Goal: Find specific page/section: Find specific page/section

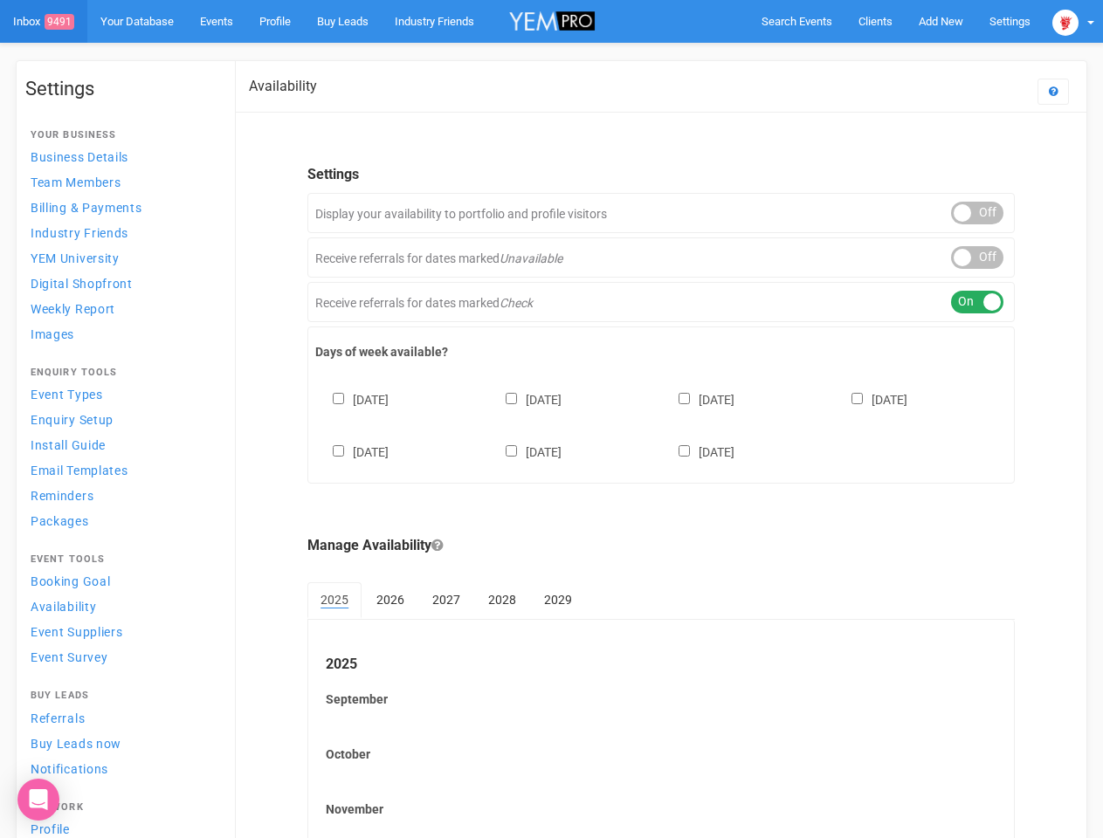
click at [551, 419] on div "[DATE] [DATE] [DATE] [DATE] [DATE] [DATE] [DATE]" at bounding box center [661, 417] width 692 height 105
click at [796, 21] on span "Search Events" at bounding box center [796, 21] width 71 height 13
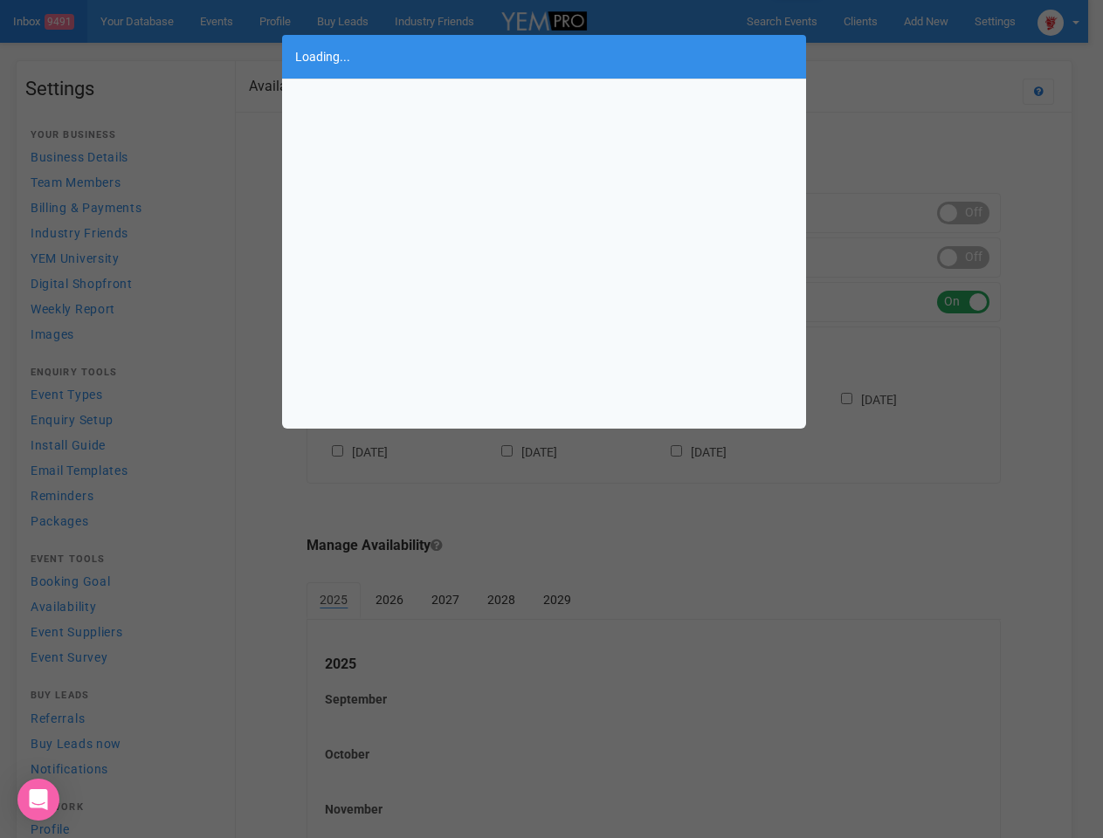
click at [940, 21] on div "Loading..." at bounding box center [551, 419] width 1103 height 838
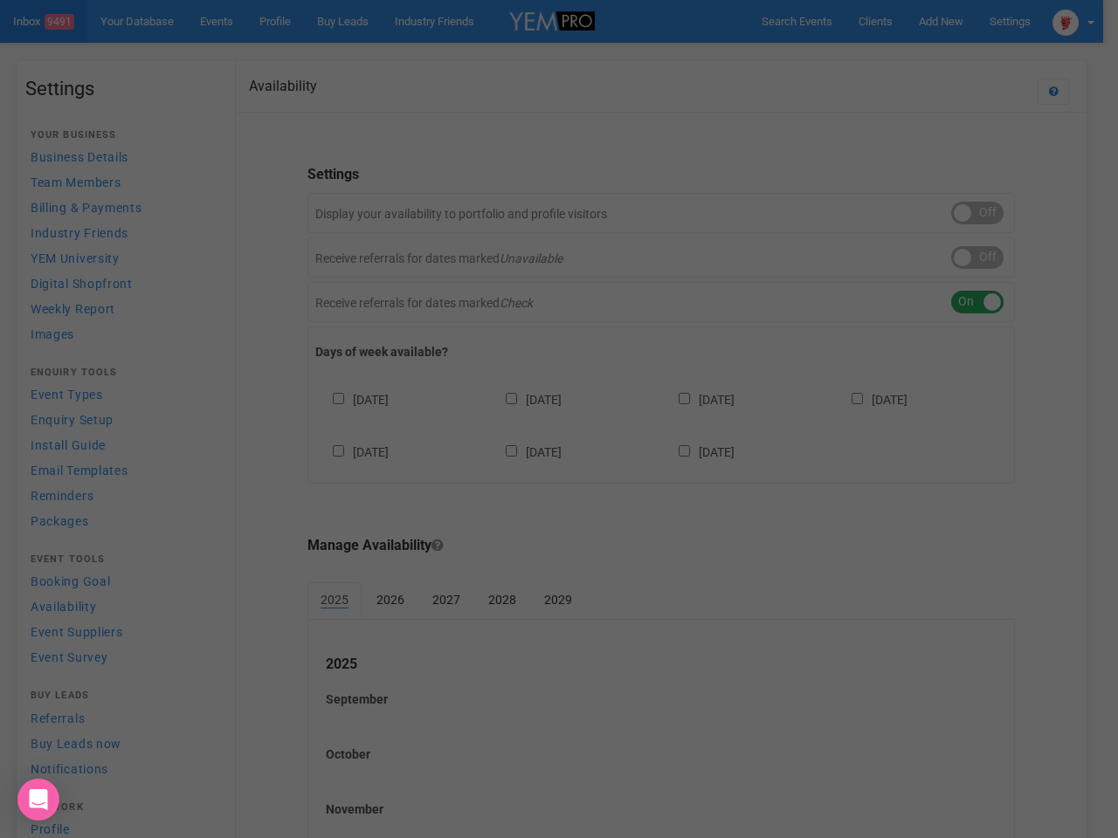
click at [900, 56] on div "Loading..." at bounding box center [559, 419] width 1118 height 838
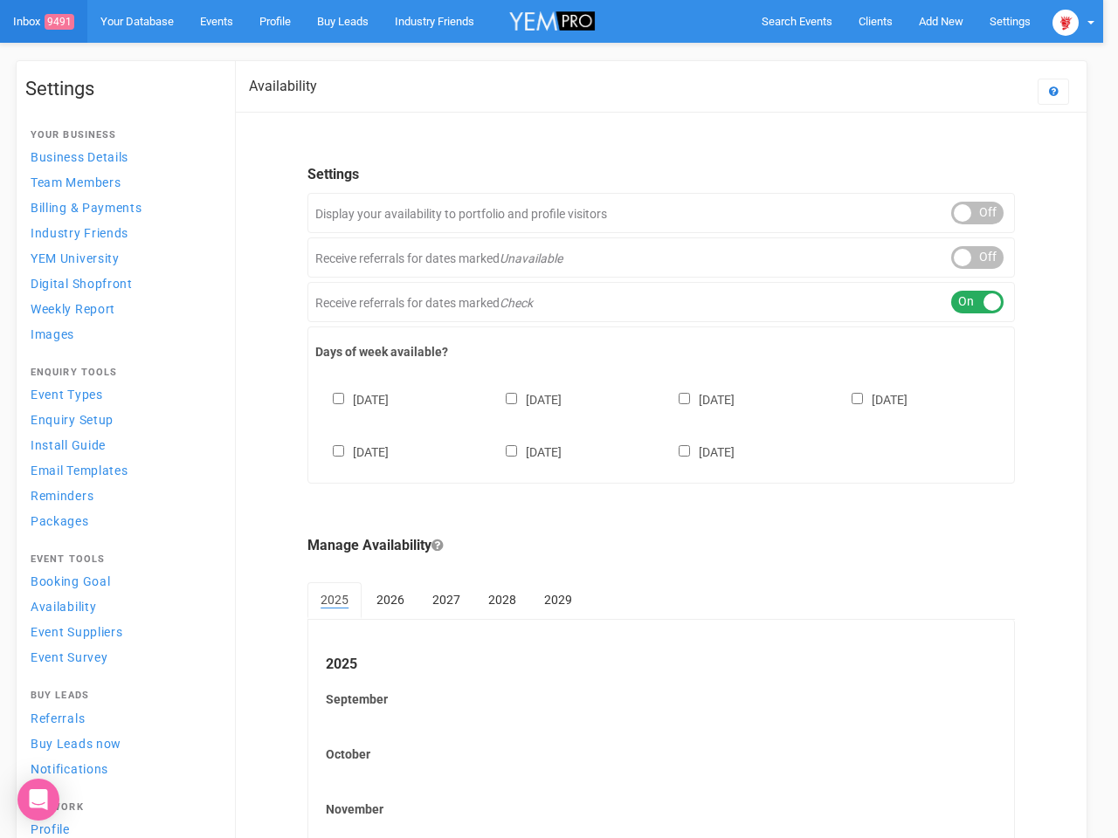
click at [1073, 21] on div at bounding box center [559, 419] width 1118 height 838
click at [977, 213] on div "ON OFF" at bounding box center [977, 213] width 52 height 23
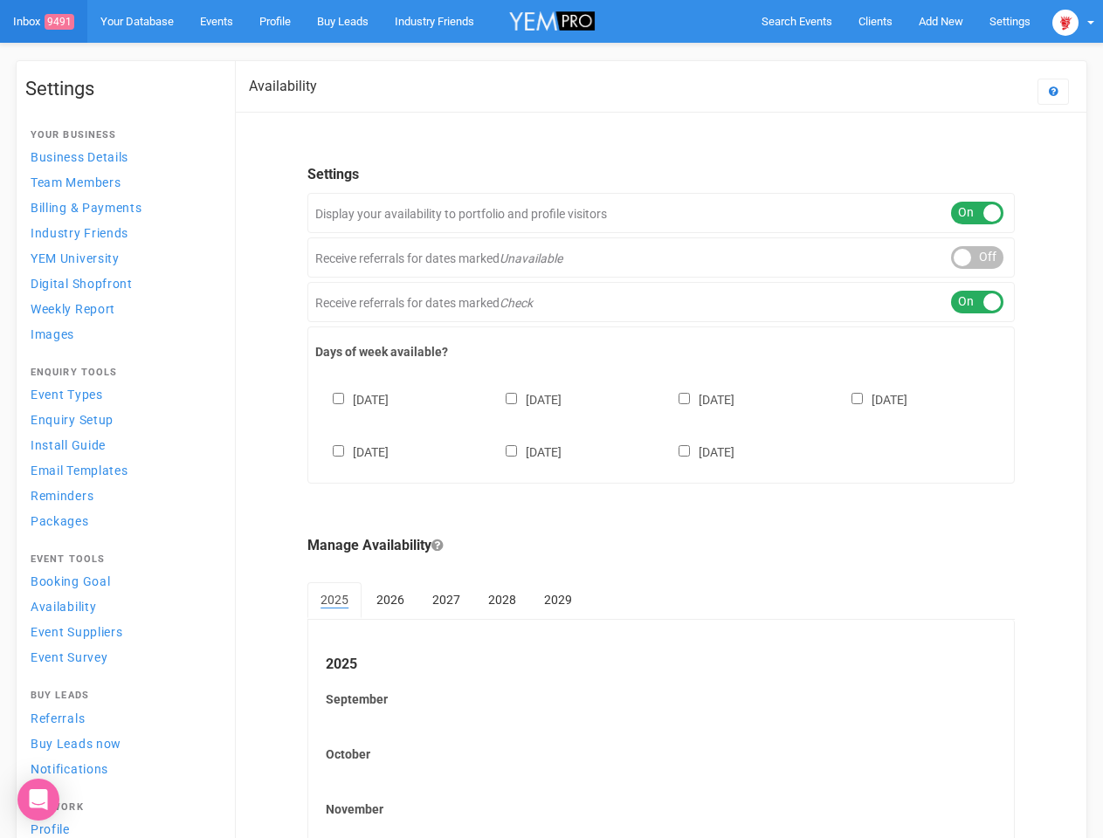
click at [977, 258] on div "ON OFF" at bounding box center [977, 257] width 52 height 23
click at [977, 302] on div "ON OFF" at bounding box center [977, 302] width 52 height 23
click at [661, 424] on div "[DATE] [DATE] [DATE] [DATE] [DATE] [DATE] [DATE]" at bounding box center [661, 417] width 692 height 105
